Goal: Communication & Community: Answer question/provide support

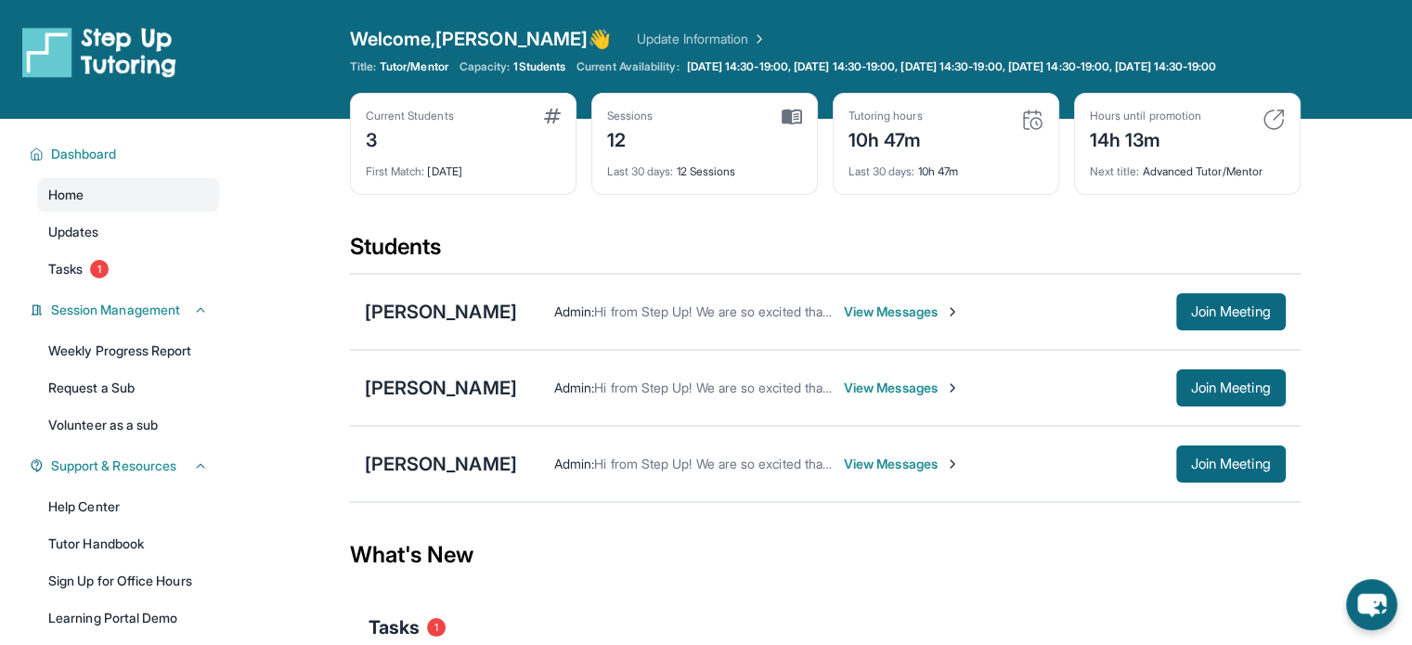
click at [871, 473] on span "View Messages" at bounding box center [902, 464] width 116 height 19
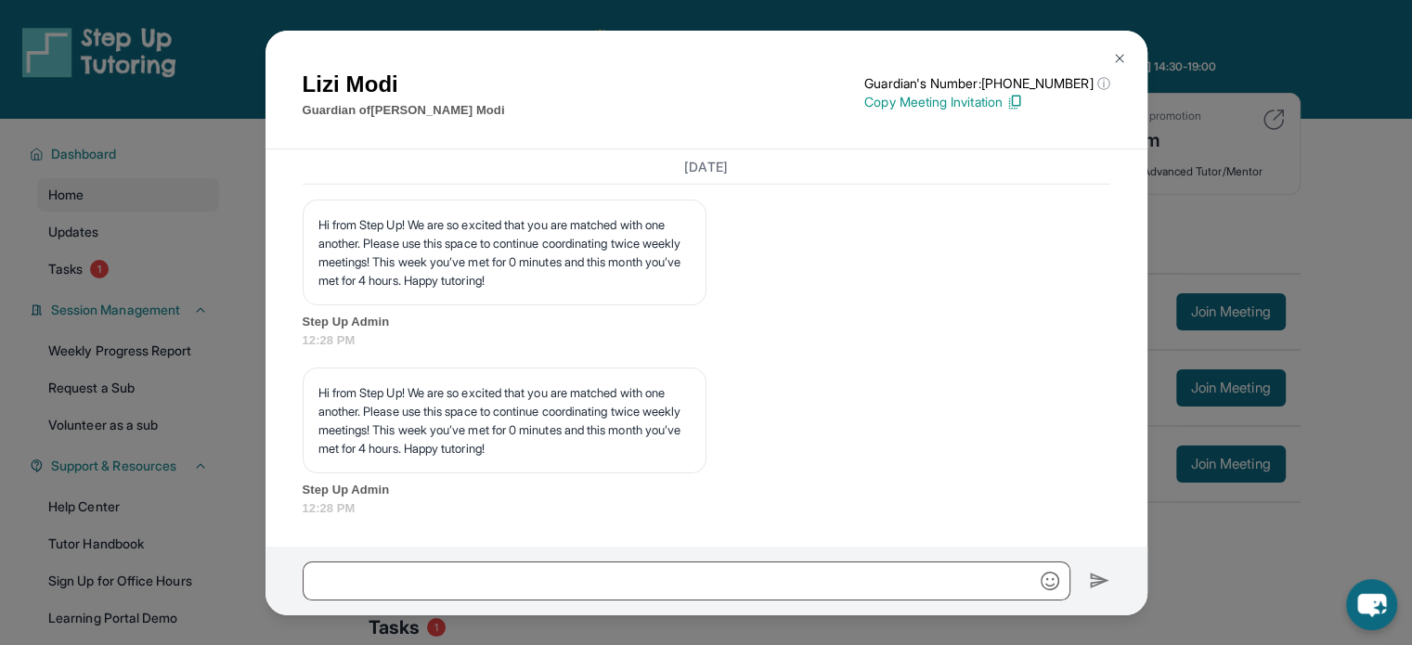
scroll to position [5995, 0]
click at [1335, 148] on div "[PERSON_NAME] Guardian of [PERSON_NAME] Guardian's Number: [PHONE_NUMBER] ⓘ Thi…" at bounding box center [706, 322] width 1412 height 645
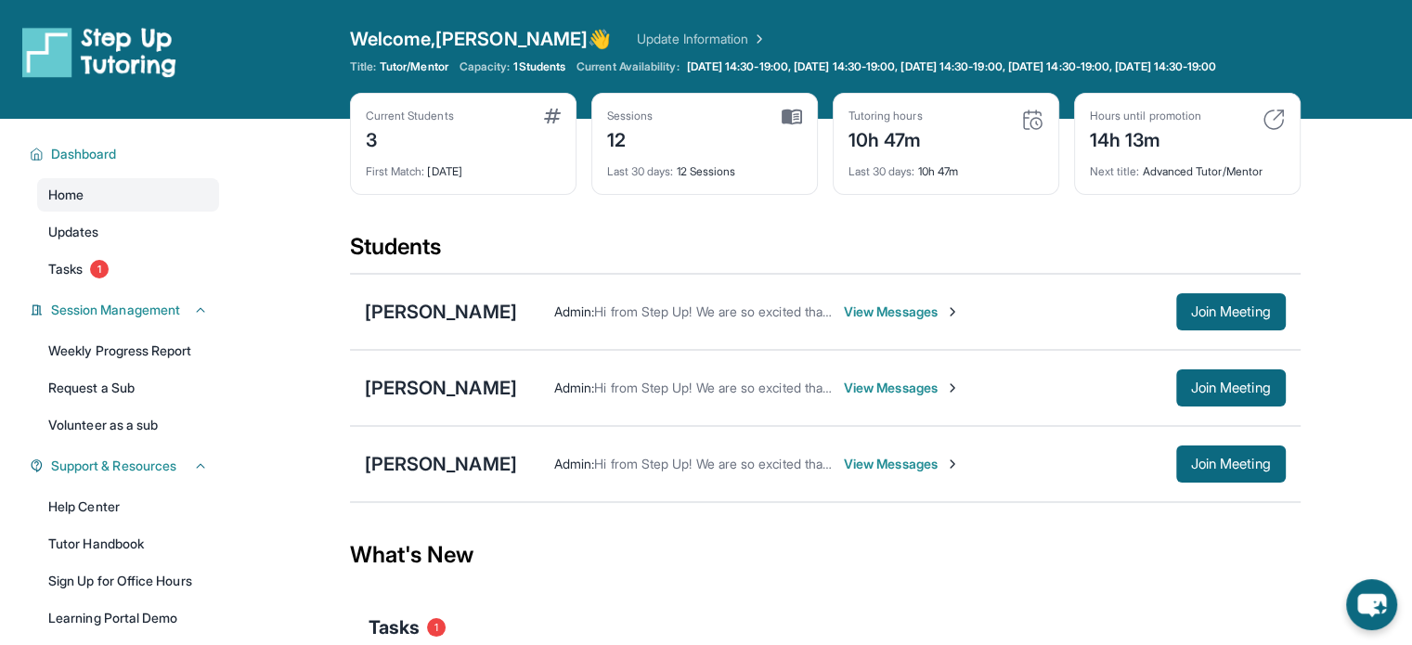
click at [880, 397] on span "View Messages" at bounding box center [902, 388] width 116 height 19
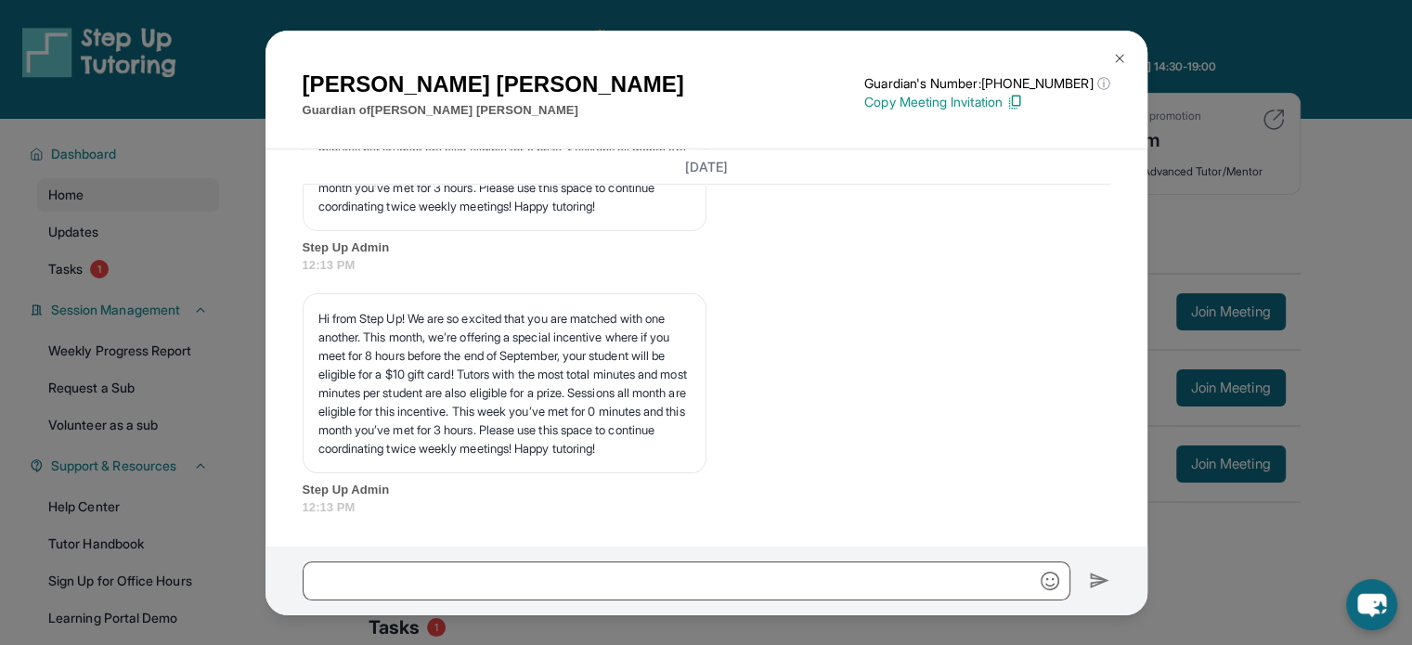
scroll to position [6477, 0]
click at [1300, 202] on div "Yolanda Gonzalez Guardian of Bradley Gonzalez Guardian's Number: +16283484657 ⓘ…" at bounding box center [706, 322] width 1412 height 645
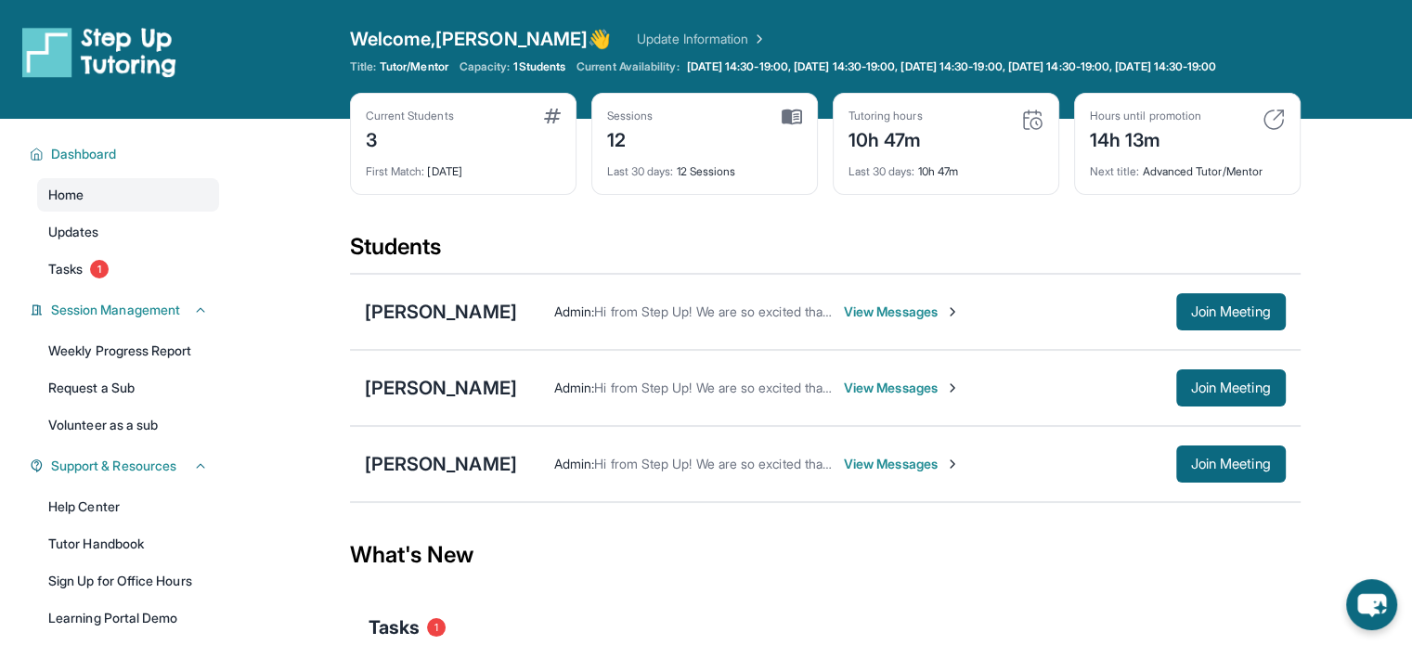
click at [925, 321] on span "View Messages" at bounding box center [902, 312] width 116 height 19
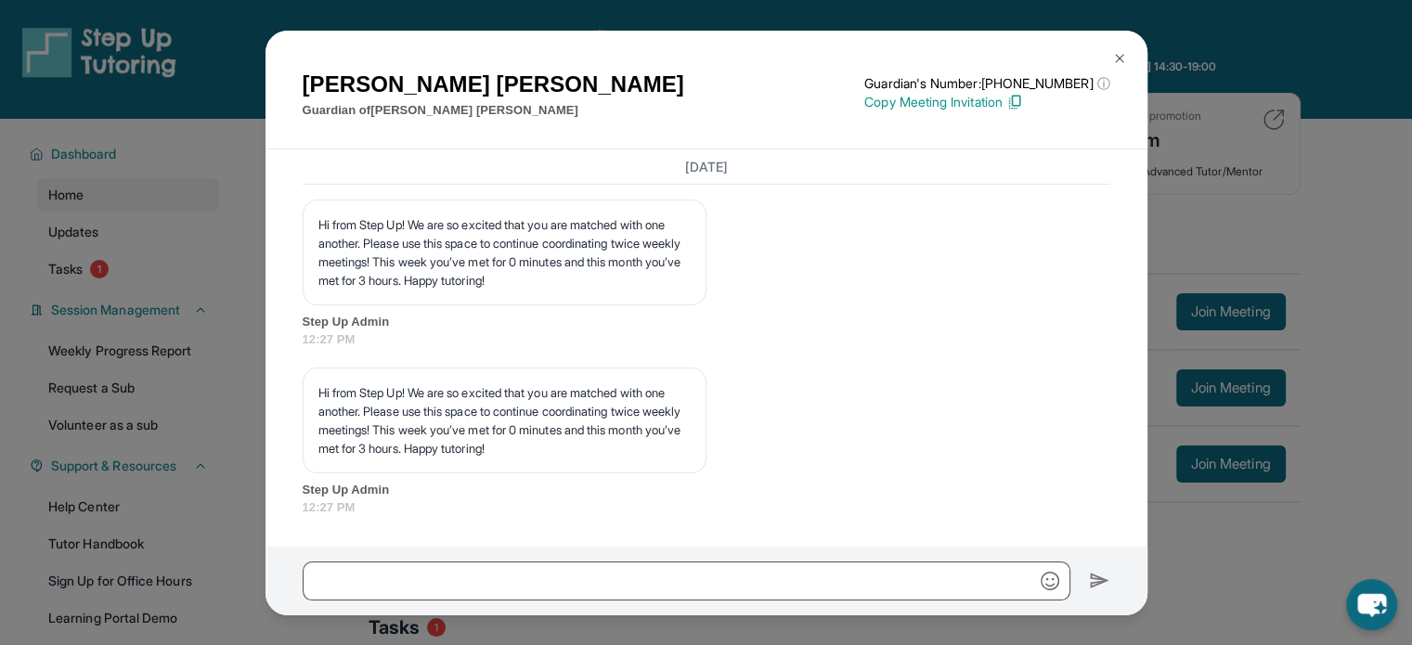
scroll to position [7699, 0]
click at [1331, 173] on div "Armineh Karamian Guardian of Maximilian Karamian Guardian's Number: +1402799453…" at bounding box center [706, 322] width 1412 height 645
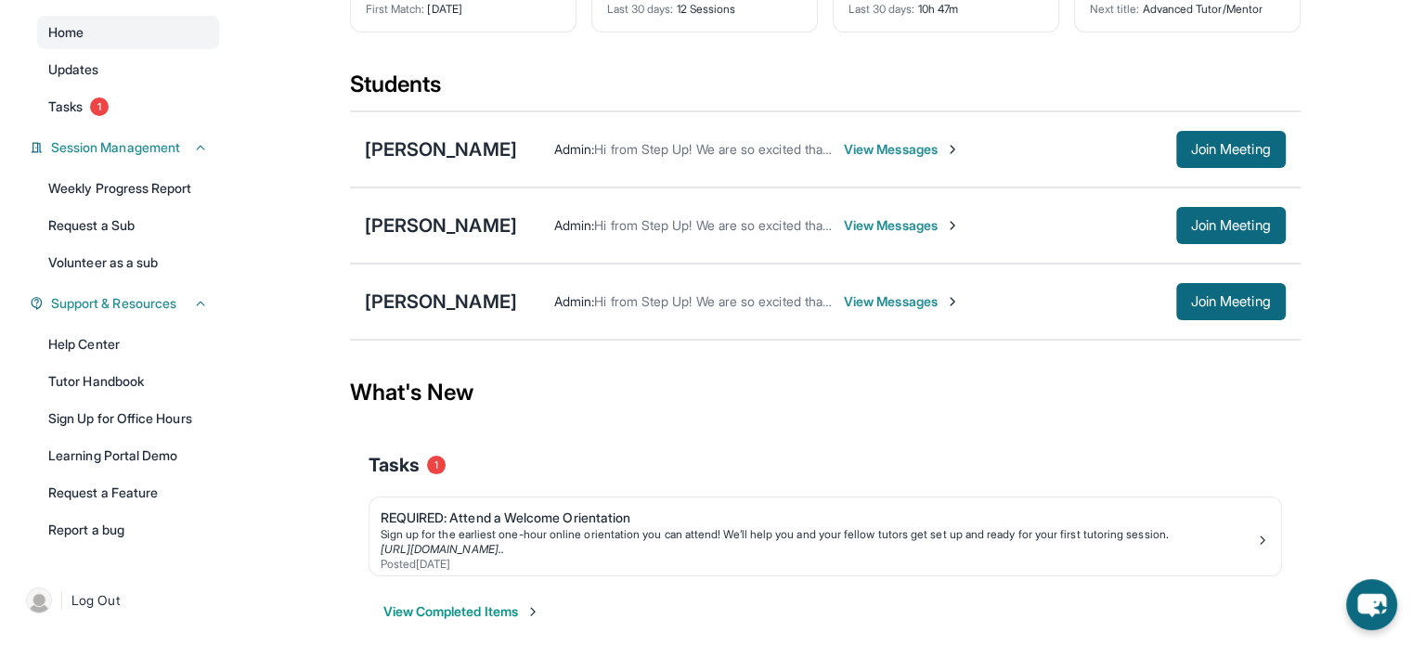
scroll to position [195, 0]
